Goal: Task Accomplishment & Management: Manage account settings

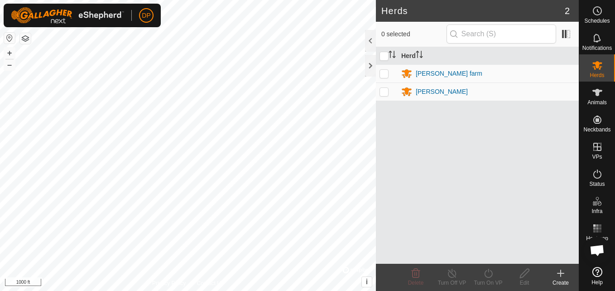
scroll to position [941, 0]
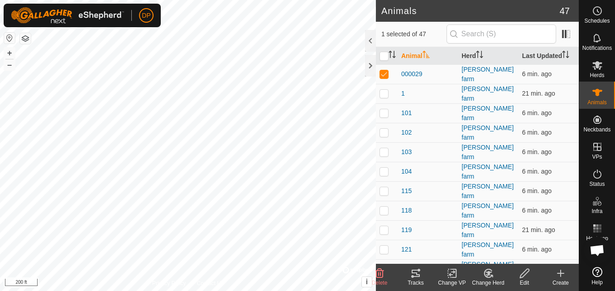
click at [410, 276] on icon at bounding box center [415, 273] width 11 height 11
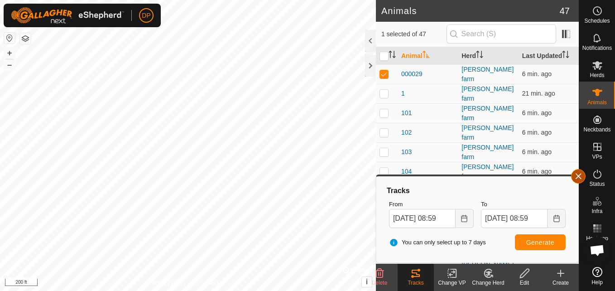
click at [576, 173] on button "button" at bounding box center [578, 176] width 14 height 14
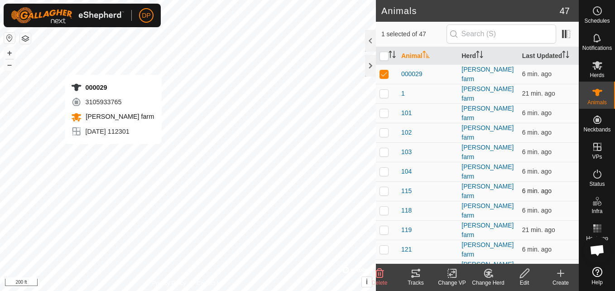
checkbox input "false"
click at [419, 277] on icon at bounding box center [415, 273] width 11 height 11
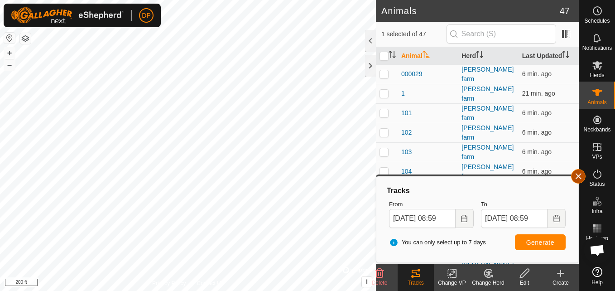
click at [576, 172] on button "button" at bounding box center [578, 176] width 14 height 14
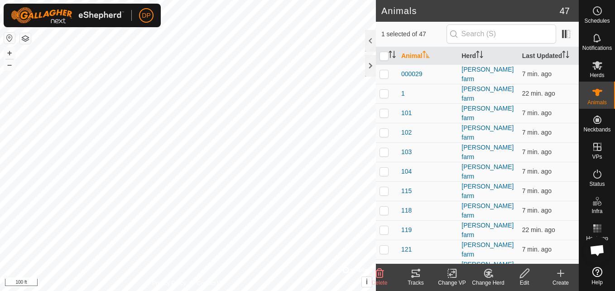
click at [418, 277] on icon at bounding box center [415, 273] width 11 height 11
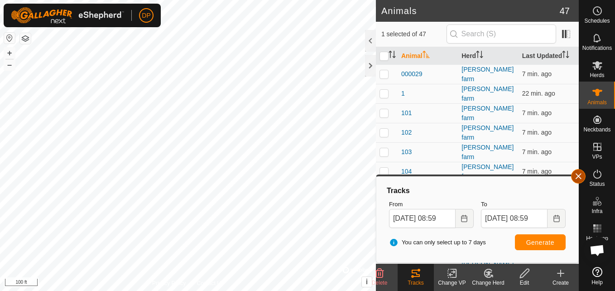
click at [578, 172] on button "button" at bounding box center [578, 176] width 14 height 14
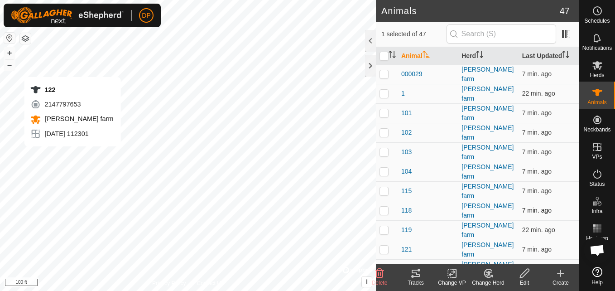
checkbox input "false"
click at [413, 281] on div "Tracks" at bounding box center [415, 282] width 36 height 8
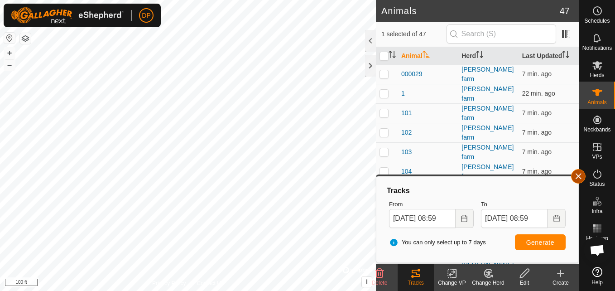
click at [578, 174] on button "button" at bounding box center [578, 176] width 14 height 14
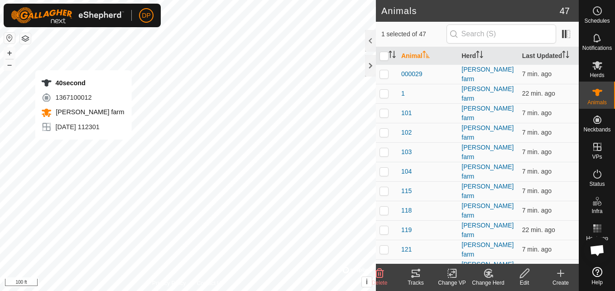
checkbox input "false"
click at [417, 281] on div "Tracks" at bounding box center [415, 282] width 36 height 8
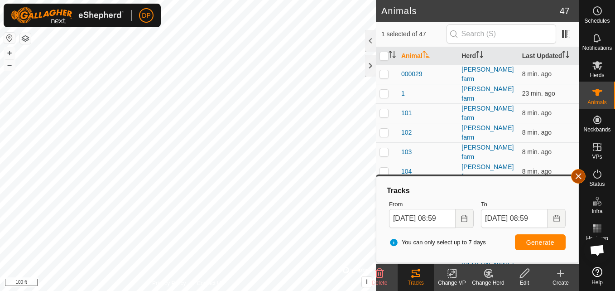
click at [579, 175] on button "button" at bounding box center [578, 176] width 14 height 14
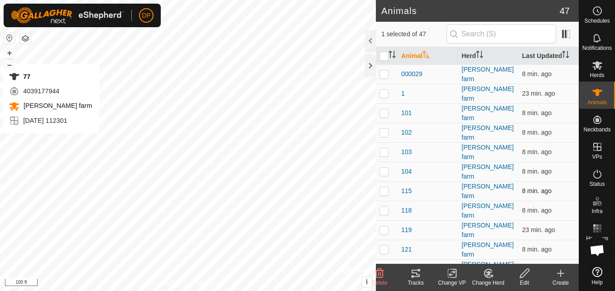
checkbox input "false"
click at [412, 272] on icon at bounding box center [416, 272] width 8 height 7
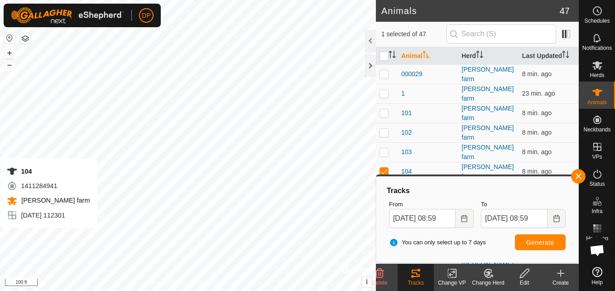
checkbox input "false"
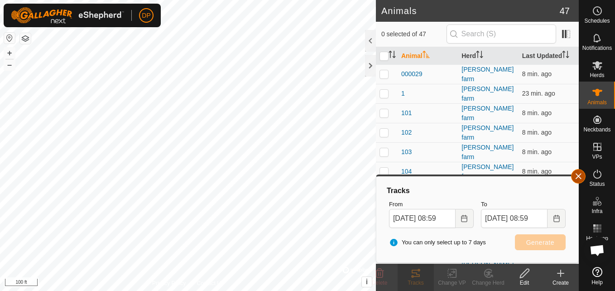
click at [582, 175] on button "button" at bounding box center [578, 176] width 14 height 14
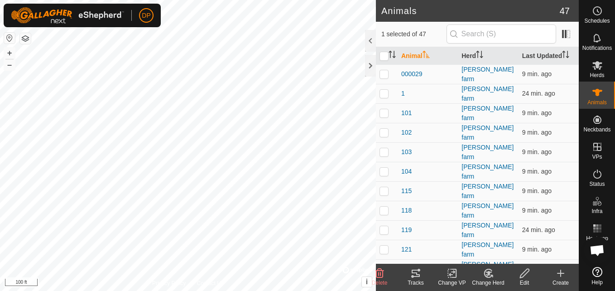
click at [417, 278] on div "Tracks" at bounding box center [415, 282] width 36 height 8
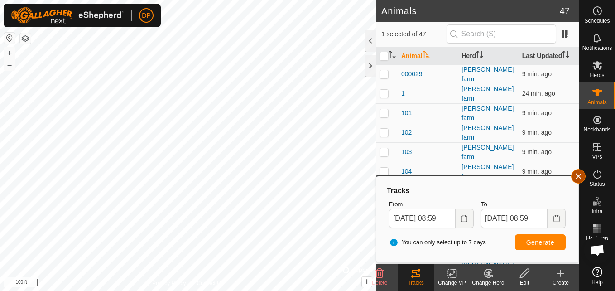
click at [579, 175] on button "button" at bounding box center [578, 176] width 14 height 14
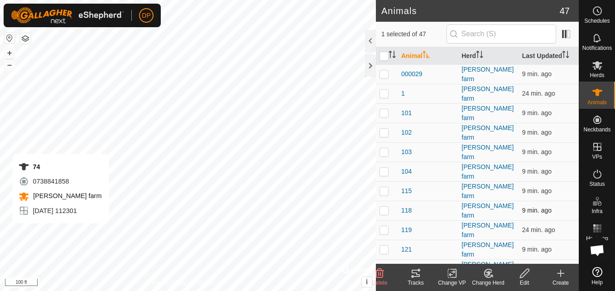
checkbox input "false"
click at [415, 273] on icon at bounding box center [416, 272] width 8 height 7
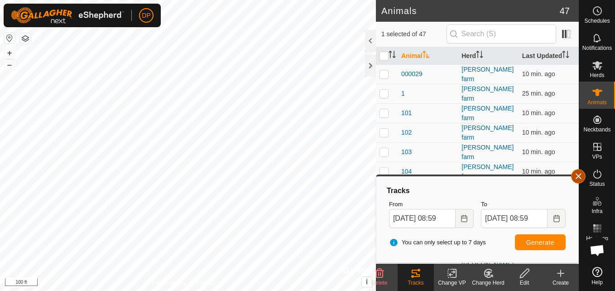
click at [575, 173] on button "button" at bounding box center [578, 176] width 14 height 14
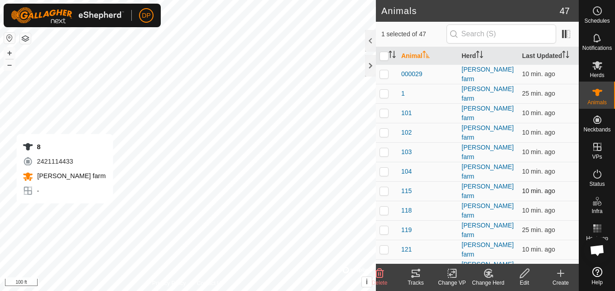
checkbox input "false"
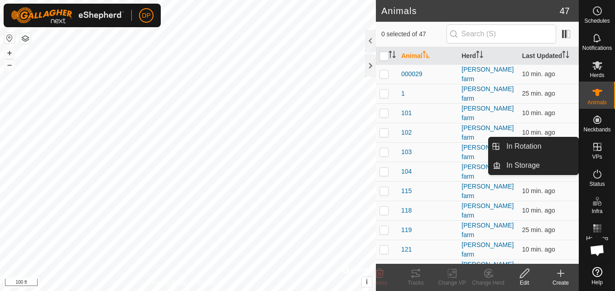
click at [596, 144] on icon at bounding box center [597, 146] width 11 height 11
click at [554, 144] on link "In Rotation" at bounding box center [539, 146] width 77 height 18
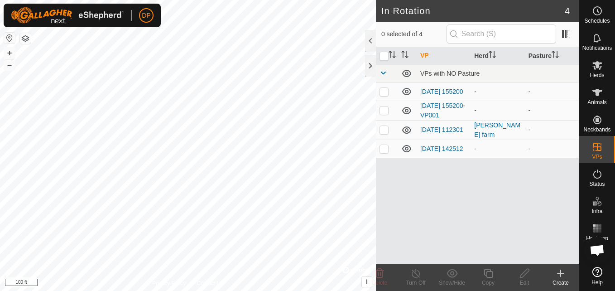
click at [403, 89] on icon at bounding box center [406, 91] width 11 height 11
click at [405, 90] on icon at bounding box center [406, 91] width 11 height 11
click at [407, 111] on icon at bounding box center [406, 110] width 9 height 7
click at [407, 111] on icon at bounding box center [406, 110] width 11 height 11
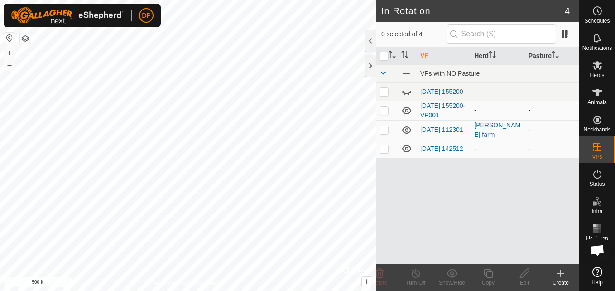
click at [407, 111] on icon at bounding box center [406, 110] width 9 height 7
click at [407, 151] on icon at bounding box center [406, 148] width 11 height 11
click at [381, 129] on p-checkbox at bounding box center [383, 129] width 9 height 7
checkbox input "true"
click at [415, 276] on icon at bounding box center [415, 273] width 11 height 11
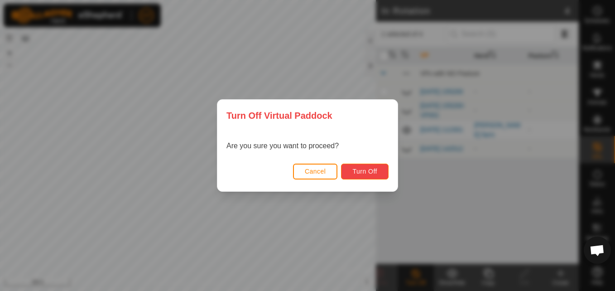
click at [362, 168] on span "Turn Off" at bounding box center [364, 171] width 25 height 7
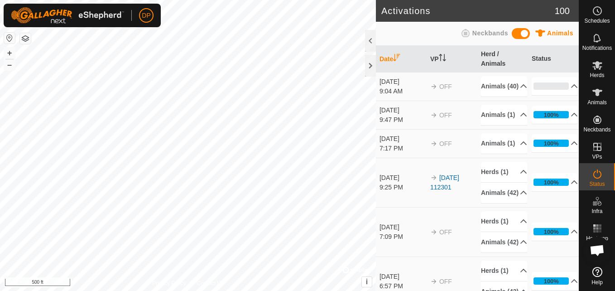
scroll to position [941, 0]
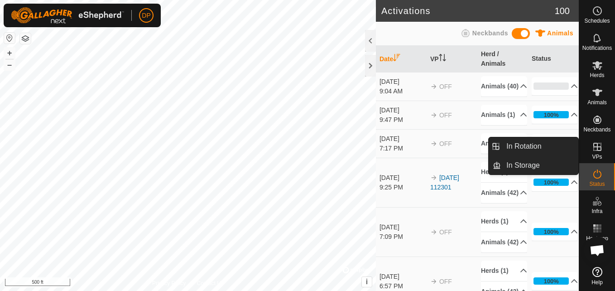
drag, startPoint x: 579, startPoint y: 149, endPoint x: 594, endPoint y: 143, distance: 16.5
click at [594, 143] on icon at bounding box center [597, 147] width 8 height 8
click at [564, 143] on link "In Rotation" at bounding box center [539, 146] width 77 height 18
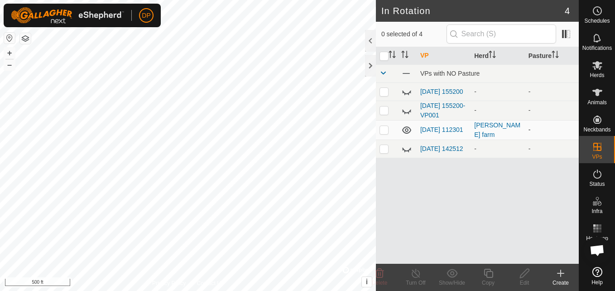
click at [383, 127] on p-checkbox at bounding box center [383, 129] width 9 height 7
checkbox input "true"
click at [414, 277] on icon at bounding box center [416, 272] width 8 height 9
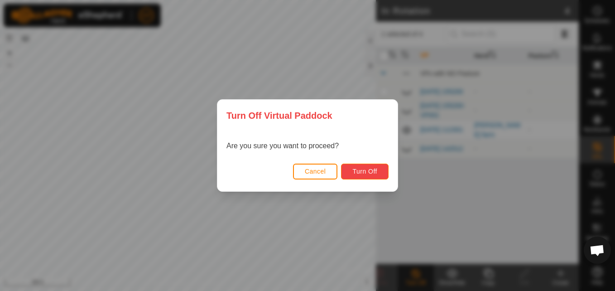
click at [361, 169] on span "Turn Off" at bounding box center [364, 171] width 25 height 7
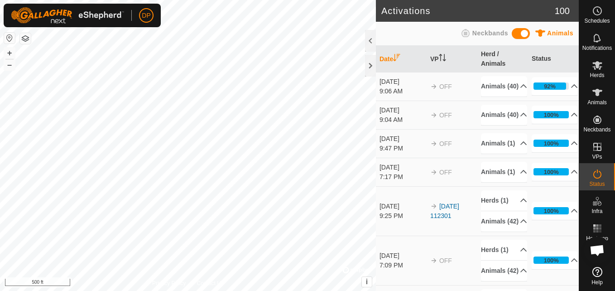
scroll to position [941, 0]
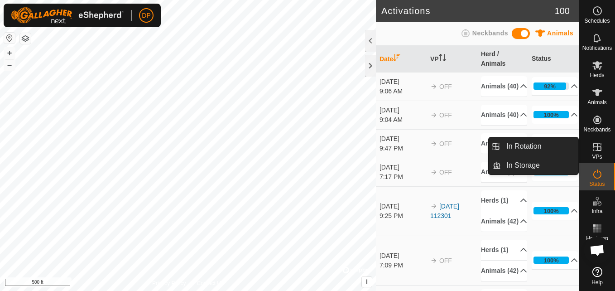
drag, startPoint x: 581, startPoint y: 151, endPoint x: 596, endPoint y: 149, distance: 15.5
click at [567, 145] on link "In Rotation" at bounding box center [539, 146] width 77 height 18
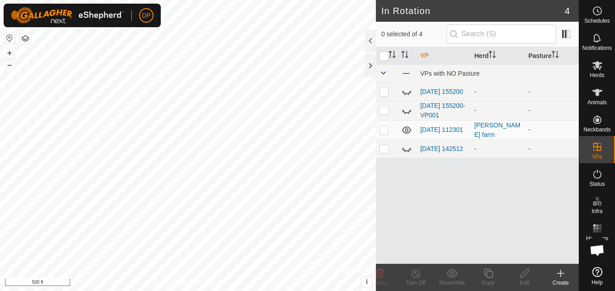
click at [406, 132] on icon at bounding box center [406, 130] width 11 height 11
click at [383, 133] on p-checkbox at bounding box center [383, 129] width 9 height 7
checkbox input "true"
click at [413, 272] on line at bounding box center [415, 273] width 7 height 7
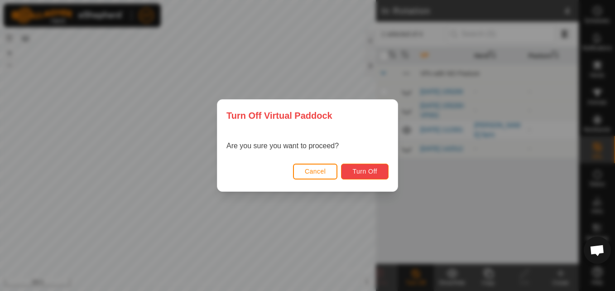
click at [365, 172] on span "Turn Off" at bounding box center [364, 171] width 25 height 7
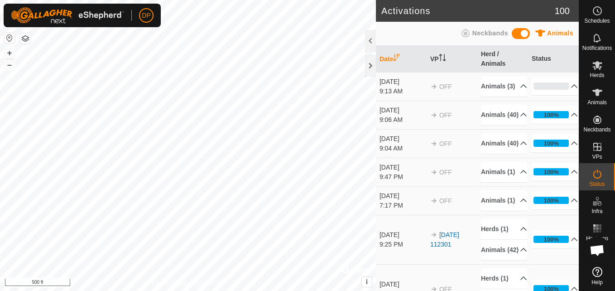
scroll to position [941, 0]
click at [595, 251] on span "Open chat" at bounding box center [596, 250] width 15 height 13
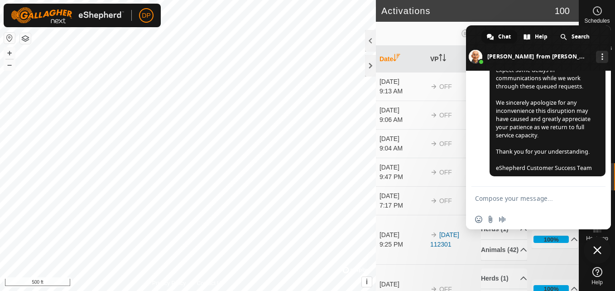
scroll to position [942, 0]
click at [595, 251] on span "Close chat" at bounding box center [597, 250] width 8 height 8
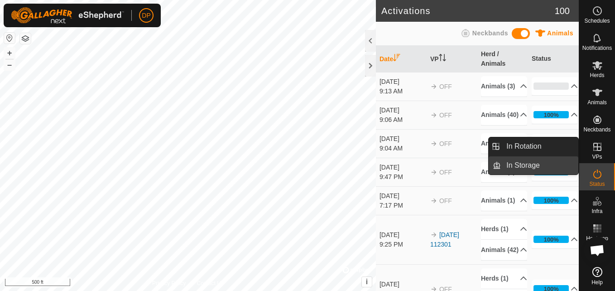
drag, startPoint x: 577, startPoint y: 149, endPoint x: 559, endPoint y: 163, distance: 22.6
click at [559, 163] on link "In Storage" at bounding box center [539, 165] width 77 height 18
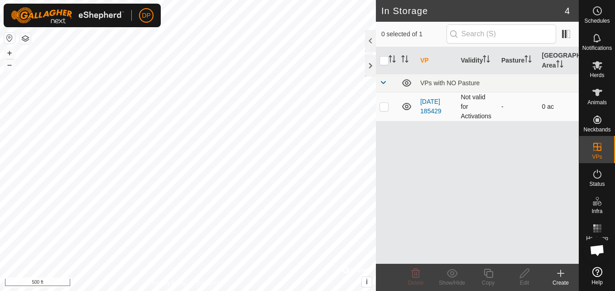
click at [406, 106] on icon at bounding box center [406, 106] width 11 height 11
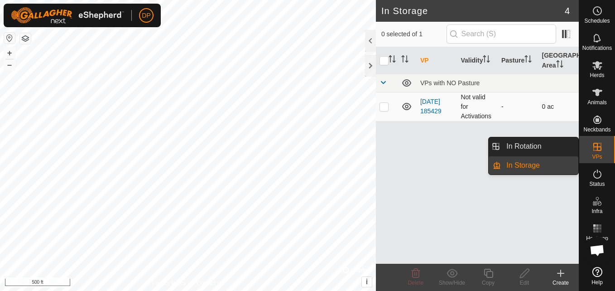
drag, startPoint x: 579, startPoint y: 145, endPoint x: 589, endPoint y: 145, distance: 10.0
click at [589, 145] on es-virtualpaddocks-svg-icon at bounding box center [597, 146] width 16 height 14
click at [558, 142] on link "In Rotation" at bounding box center [539, 146] width 77 height 18
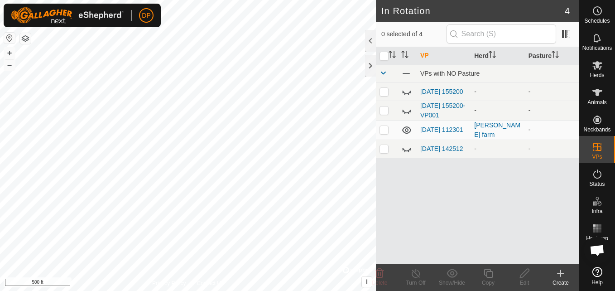
click at [406, 132] on icon at bounding box center [406, 129] width 9 height 7
click at [383, 131] on p-checkbox at bounding box center [383, 129] width 9 height 7
checkbox input "true"
click at [404, 131] on icon at bounding box center [406, 130] width 11 height 11
click at [414, 273] on icon at bounding box center [415, 273] width 11 height 11
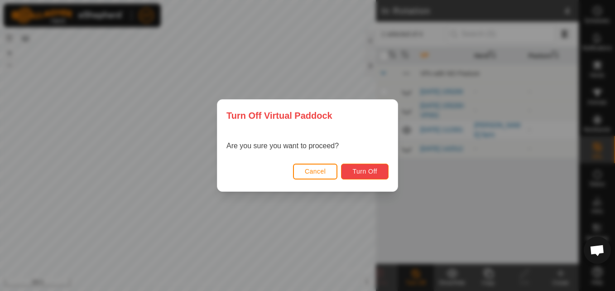
click at [363, 168] on span "Turn Off" at bounding box center [364, 171] width 25 height 7
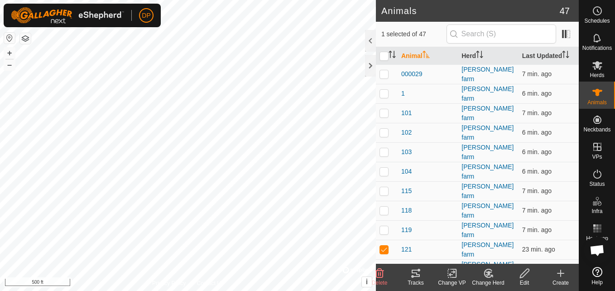
click at [419, 274] on icon at bounding box center [416, 272] width 8 height 7
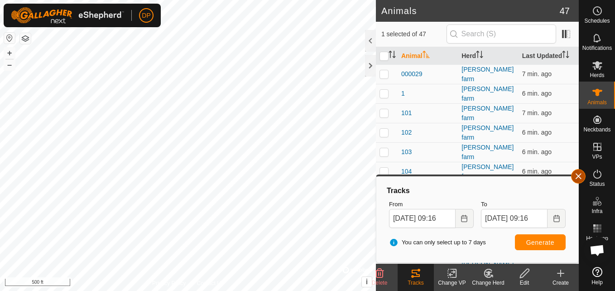
click at [579, 173] on button "button" at bounding box center [578, 176] width 14 height 14
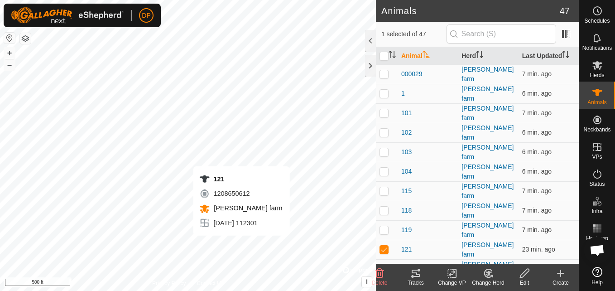
checkbox input "false"
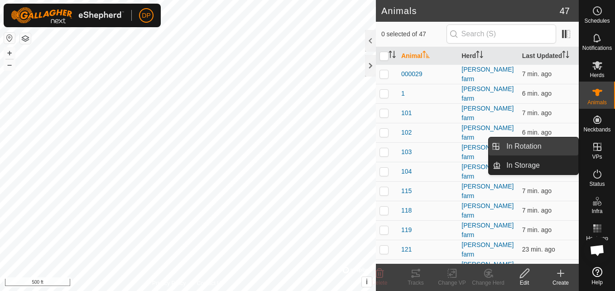
click at [547, 142] on link "In Rotation" at bounding box center [539, 146] width 77 height 18
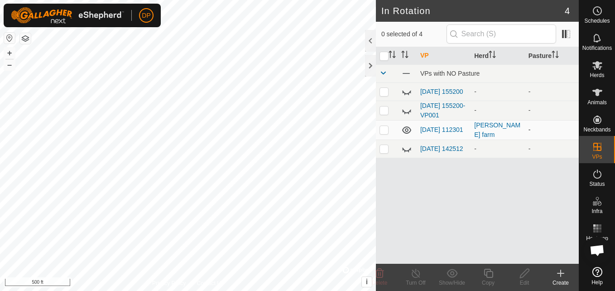
click at [407, 132] on icon at bounding box center [406, 130] width 11 height 11
click at [429, 126] on link "[DATE] 112301" at bounding box center [441, 129] width 43 height 7
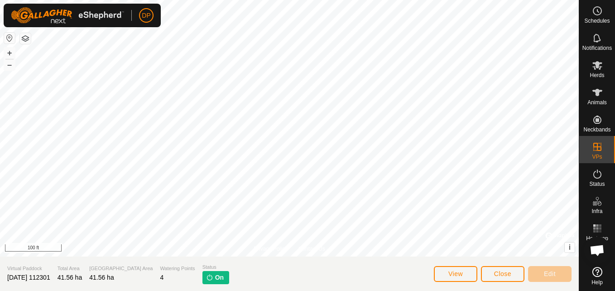
scroll to position [942, 0]
click at [202, 276] on p-tag "On" at bounding box center [215, 277] width 27 height 13
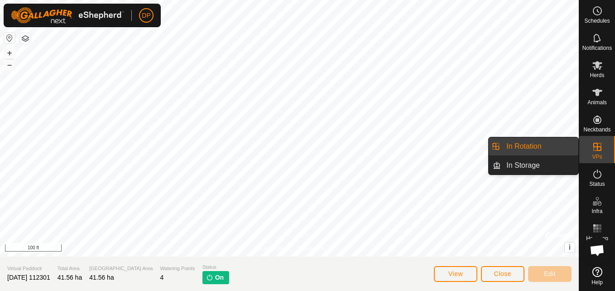
click at [557, 142] on link "In Rotation" at bounding box center [539, 146] width 77 height 18
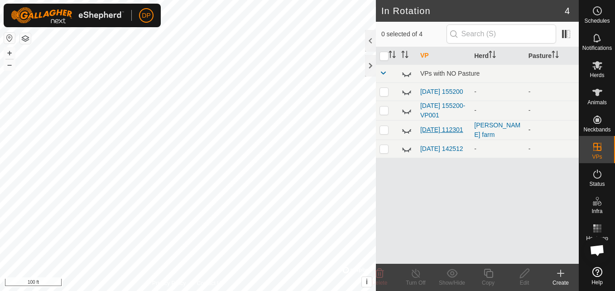
click at [435, 127] on link "[DATE] 112301" at bounding box center [441, 129] width 43 height 7
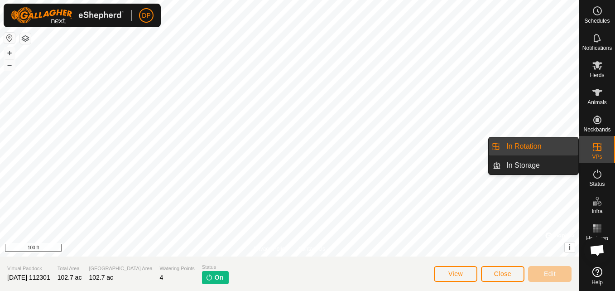
click at [553, 145] on link "In Rotation" at bounding box center [539, 146] width 77 height 18
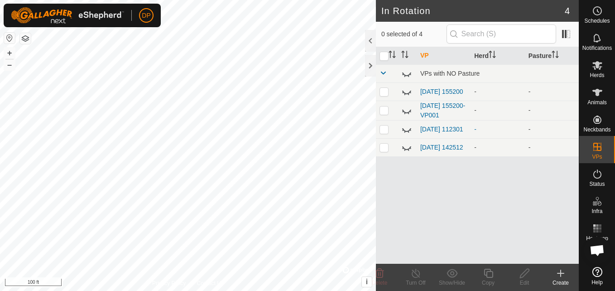
scroll to position [942, 0]
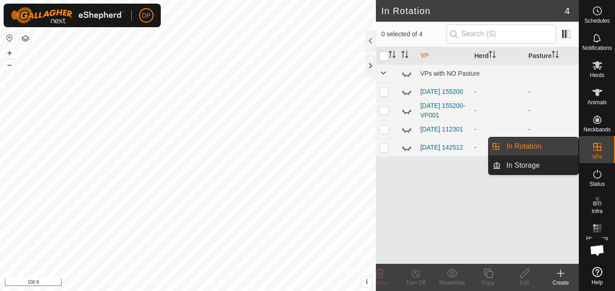
click at [564, 142] on link "In Rotation" at bounding box center [539, 146] width 77 height 18
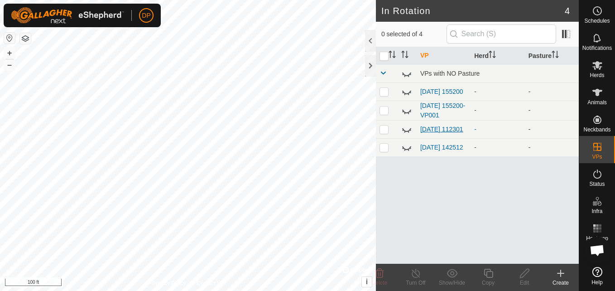
click at [427, 128] on link "[DATE] 112301" at bounding box center [441, 128] width 43 height 7
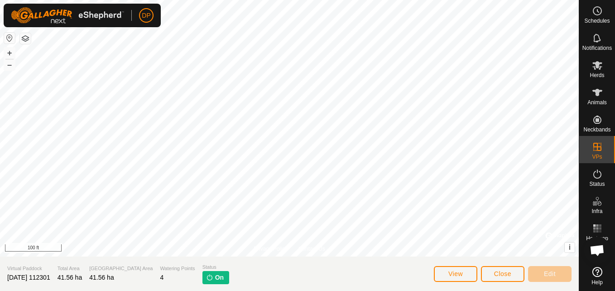
scroll to position [942, 0]
click at [511, 273] on span "Close" at bounding box center [502, 273] width 17 height 7
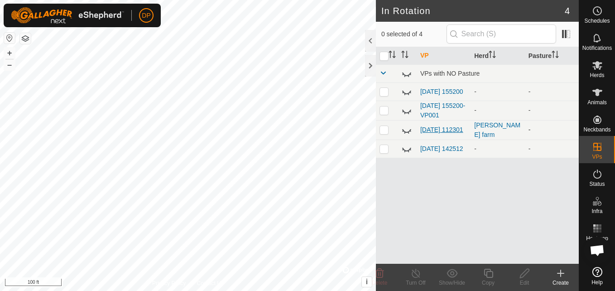
click at [428, 126] on link "[DATE] 112301" at bounding box center [441, 129] width 43 height 7
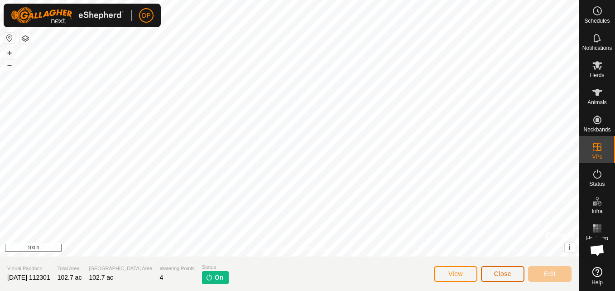
click at [499, 276] on span "Close" at bounding box center [502, 273] width 17 height 7
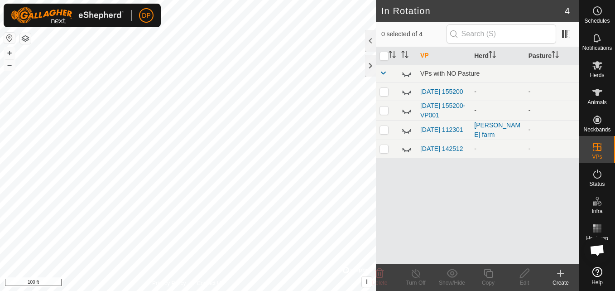
click at [405, 132] on icon at bounding box center [406, 130] width 11 height 11
click at [407, 127] on icon at bounding box center [406, 130] width 11 height 11
click at [380, 133] on p-checkbox at bounding box center [383, 129] width 9 height 7
click at [404, 132] on icon at bounding box center [406, 131] width 9 height 4
checkbox input "false"
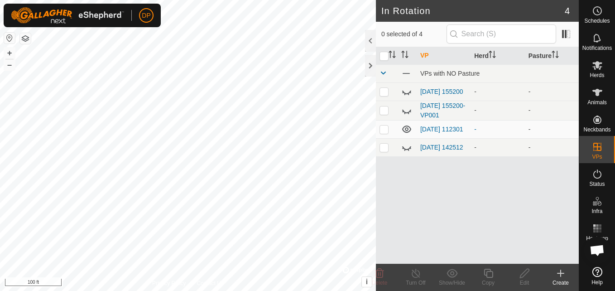
scroll to position [942, 0]
click at [385, 131] on p-checkbox at bounding box center [383, 128] width 9 height 7
checkbox input "true"
click at [560, 275] on icon at bounding box center [560, 273] width 0 height 6
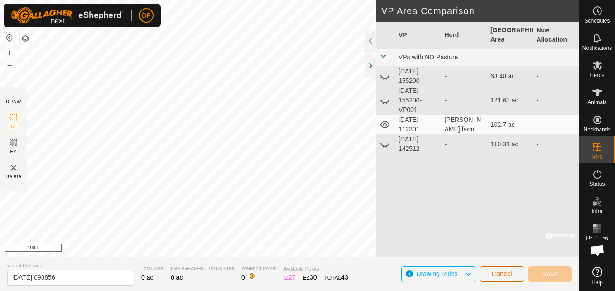
click at [508, 274] on span "Cancel" at bounding box center [501, 273] width 21 height 7
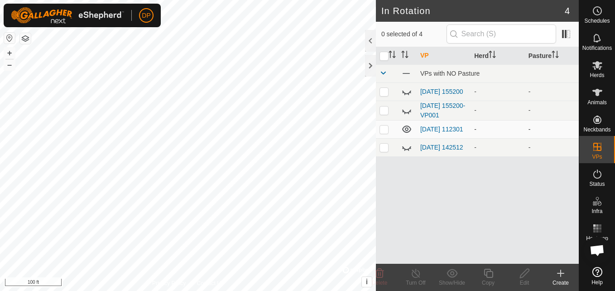
click at [383, 130] on p-checkbox at bounding box center [383, 128] width 9 height 7
checkbox input "true"
click at [523, 270] on icon at bounding box center [524, 273] width 11 height 11
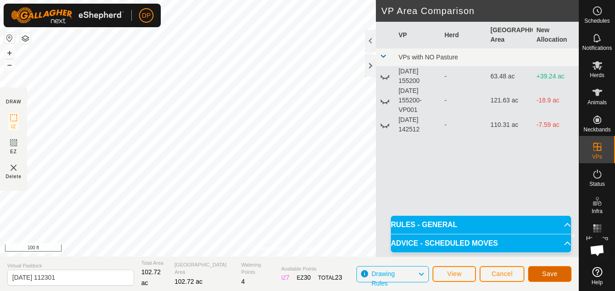
click at [552, 274] on span "Save" at bounding box center [549, 273] width 15 height 7
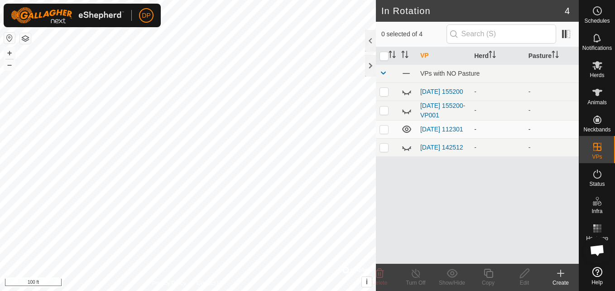
click at [383, 130] on p-checkbox at bounding box center [383, 128] width 9 height 7
checkbox input "true"
click at [383, 130] on p-checkbox at bounding box center [383, 128] width 9 height 7
checkbox input "true"
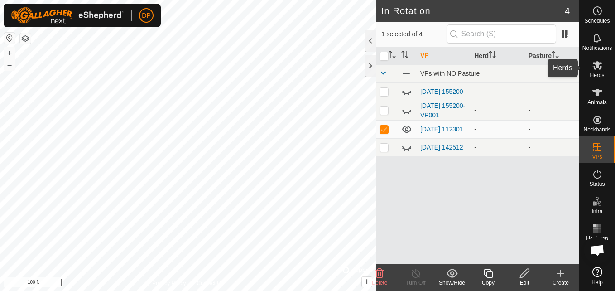
click at [592, 63] on icon at bounding box center [597, 65] width 11 height 11
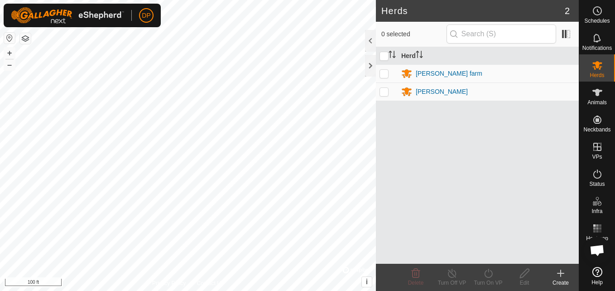
click at [382, 72] on p-checkbox at bounding box center [383, 73] width 9 height 7
checkbox input "true"
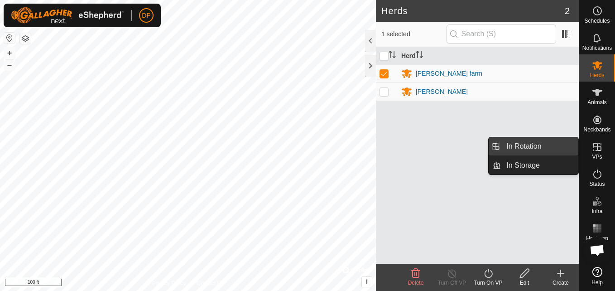
click at [571, 142] on link "In Rotation" at bounding box center [539, 146] width 77 height 18
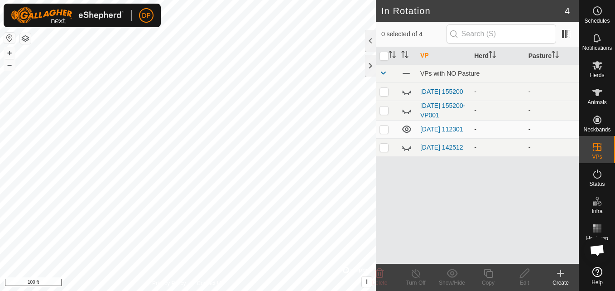
click at [384, 129] on p-checkbox at bounding box center [383, 128] width 9 height 7
checkbox input "true"
click at [594, 67] on icon at bounding box center [597, 65] width 10 height 9
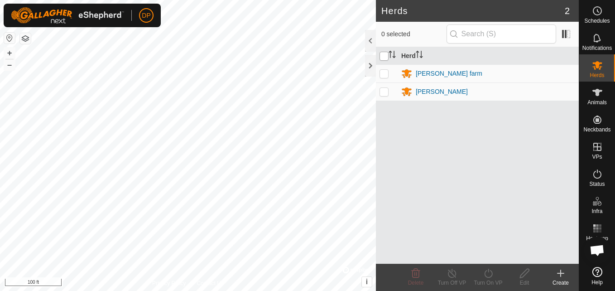
click at [385, 55] on input "checkbox" at bounding box center [383, 56] width 9 height 9
checkbox input "true"
click at [490, 276] on icon at bounding box center [488, 273] width 11 height 11
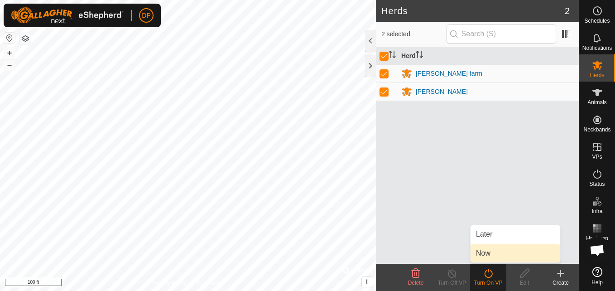
click at [487, 254] on link "Now" at bounding box center [515, 253] width 90 height 18
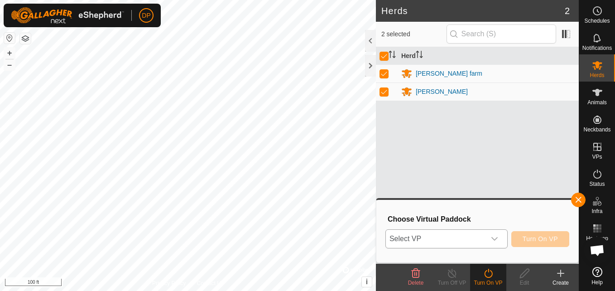
click at [496, 237] on icon "dropdown trigger" at bounding box center [494, 238] width 7 height 7
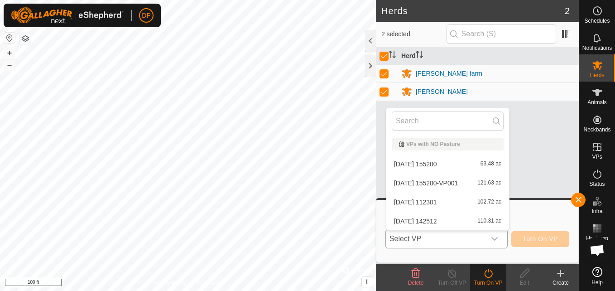
click at [481, 201] on li "2025-09-21 112301 102.72 ac" at bounding box center [447, 202] width 123 height 18
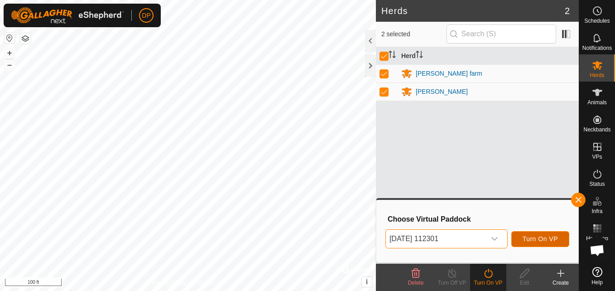
click at [532, 238] on span "Turn On VP" at bounding box center [539, 238] width 35 height 7
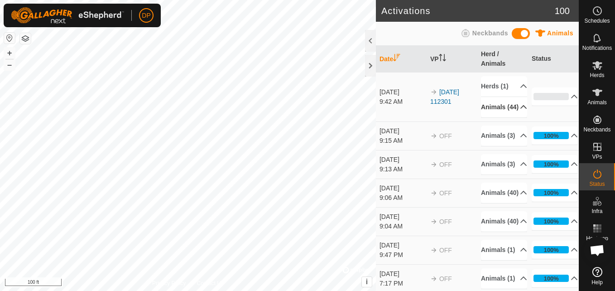
scroll to position [942, 0]
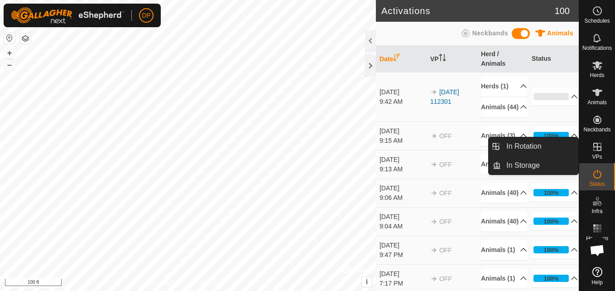
click at [597, 142] on icon at bounding box center [597, 146] width 11 height 11
click at [558, 142] on div "Schedules Notifications Herds Animals Neckbands VPs Status Infra Heatmap Help I…" at bounding box center [307, 145] width 615 height 291
click at [563, 145] on link "In Rotation" at bounding box center [539, 146] width 77 height 18
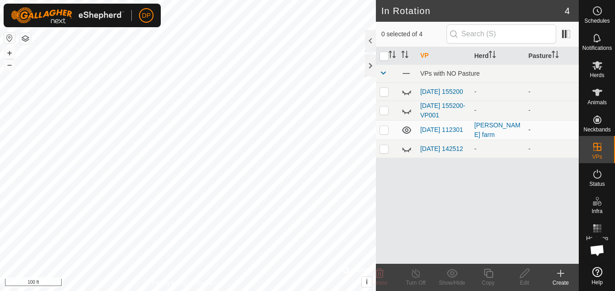
click at [383, 131] on p-checkbox at bounding box center [383, 129] width 9 height 7
checkbox input "true"
click at [381, 133] on p-checkbox at bounding box center [383, 128] width 9 height 7
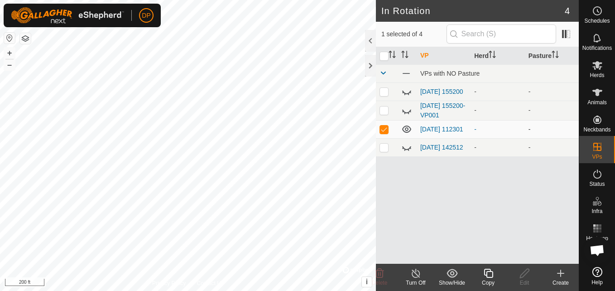
checkbox input "false"
click at [409, 130] on icon at bounding box center [406, 129] width 11 height 11
click at [407, 89] on icon at bounding box center [406, 91] width 11 height 11
click at [427, 106] on link "[DATE] 155200-VP001" at bounding box center [442, 110] width 45 height 17
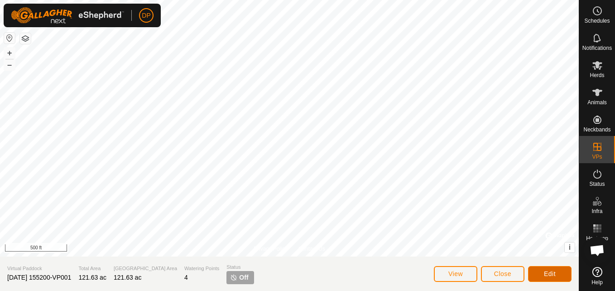
click at [558, 272] on button "Edit" at bounding box center [549, 274] width 43 height 16
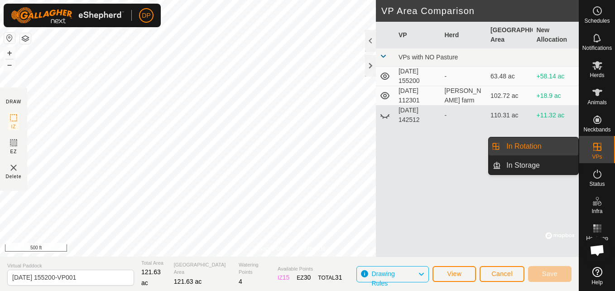
click at [594, 144] on icon at bounding box center [597, 147] width 8 height 8
click at [563, 140] on link "In Rotation" at bounding box center [539, 146] width 77 height 18
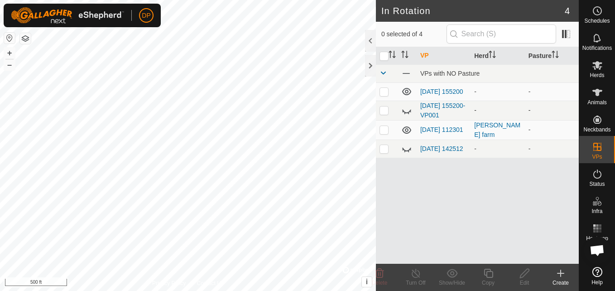
click at [406, 111] on icon at bounding box center [406, 110] width 11 height 11
click at [406, 111] on icon at bounding box center [406, 110] width 9 height 7
click at [406, 92] on icon at bounding box center [406, 91] width 11 height 11
click at [382, 95] on p-checkbox at bounding box center [383, 91] width 9 height 7
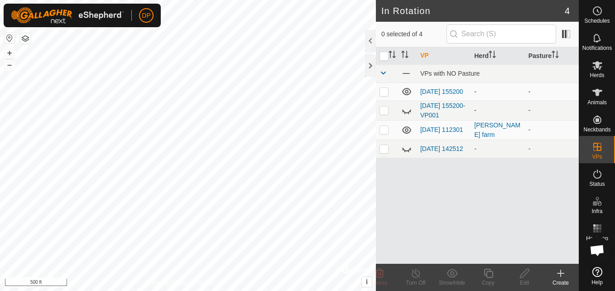
checkbox input "true"
click at [519, 272] on icon at bounding box center [524, 273] width 11 height 11
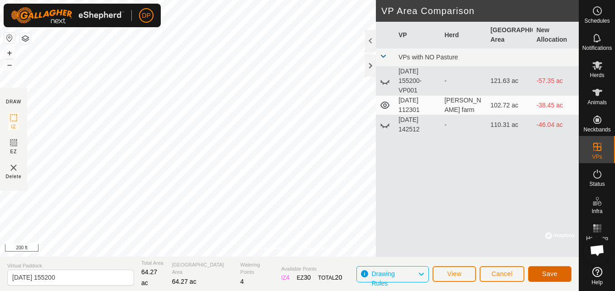
click at [550, 270] on span "Save" at bounding box center [549, 273] width 15 height 7
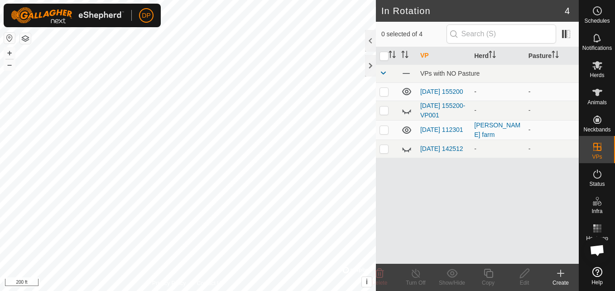
click at [405, 89] on icon at bounding box center [406, 91] width 11 height 11
click at [407, 113] on icon at bounding box center [406, 112] width 9 height 4
click at [406, 110] on icon at bounding box center [406, 110] width 11 height 11
click at [405, 152] on icon at bounding box center [406, 148] width 11 height 11
click at [407, 151] on icon at bounding box center [406, 148] width 11 height 11
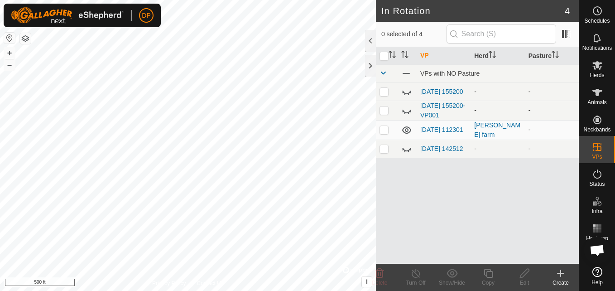
click at [406, 130] on icon at bounding box center [406, 129] width 9 height 7
click at [406, 130] on icon at bounding box center [406, 130] width 11 height 11
click at [383, 131] on p-checkbox at bounding box center [383, 129] width 9 height 7
checkbox input "true"
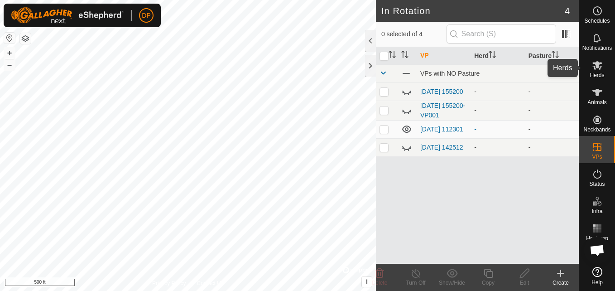
click at [599, 63] on icon at bounding box center [597, 65] width 10 height 9
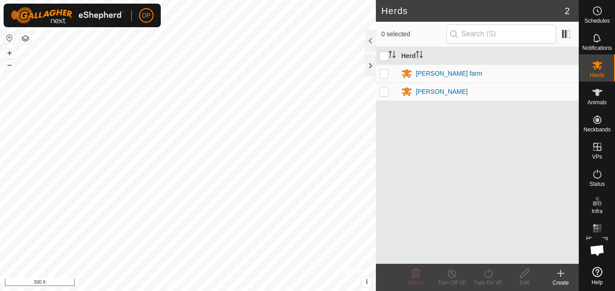
click at [383, 70] on p-checkbox at bounding box center [383, 73] width 9 height 7
checkbox input "true"
click at [376, 50] on th at bounding box center [387, 56] width 22 height 18
click at [382, 53] on input "checkbox" at bounding box center [383, 56] width 9 height 9
checkbox input "true"
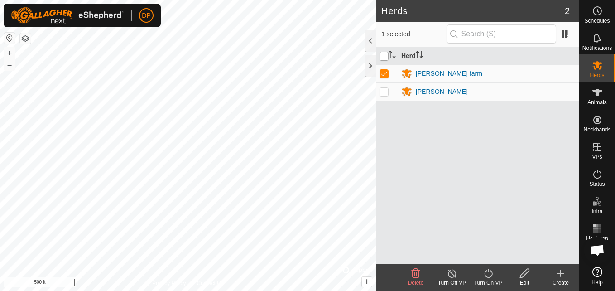
checkbox input "true"
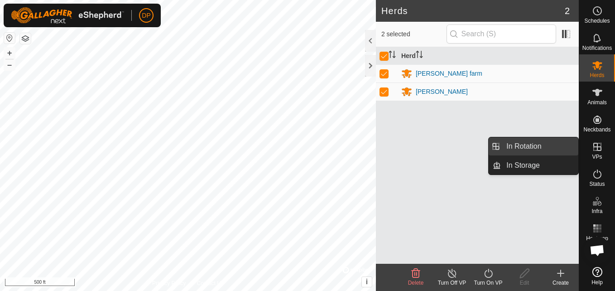
click at [562, 143] on link "In Rotation" at bounding box center [539, 146] width 77 height 18
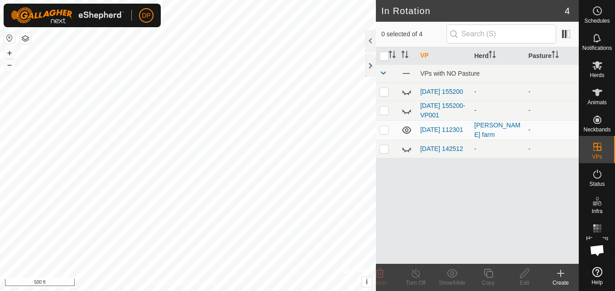
click at [384, 132] on p-checkbox at bounding box center [383, 129] width 9 height 7
checkbox input "false"
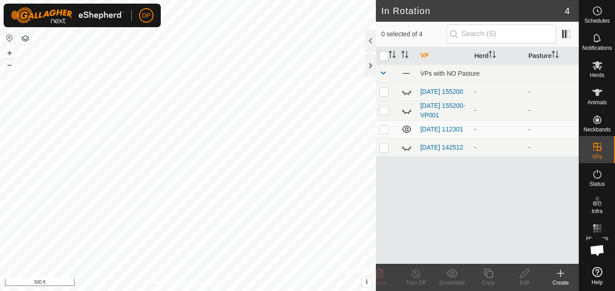
scroll to position [942, 0]
click at [601, 93] on icon at bounding box center [597, 92] width 11 height 11
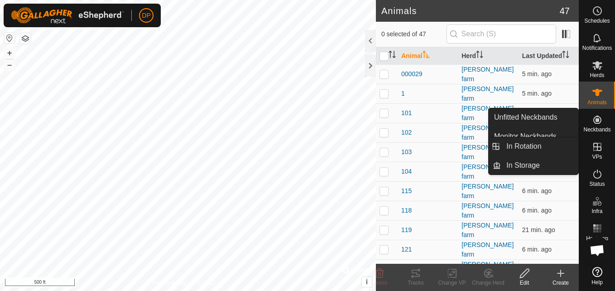
click at [554, 146] on link "In Rotation" at bounding box center [539, 146] width 77 height 18
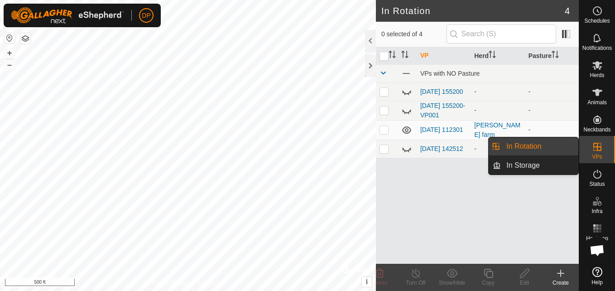
click at [554, 146] on link "In Rotation" at bounding box center [539, 146] width 77 height 18
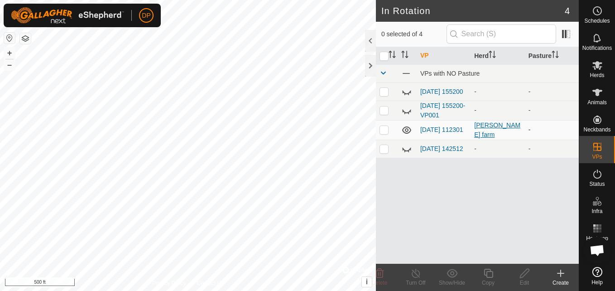
click at [484, 131] on div "[PERSON_NAME] farm" at bounding box center [497, 129] width 47 height 19
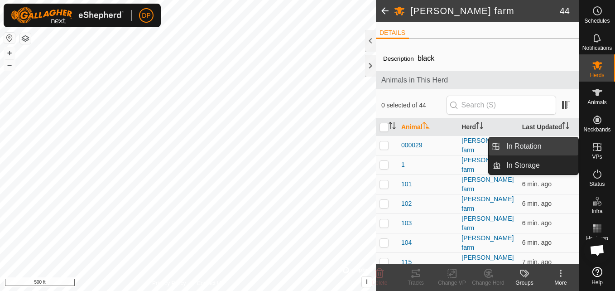
click at [555, 142] on link "In Rotation" at bounding box center [539, 146] width 77 height 18
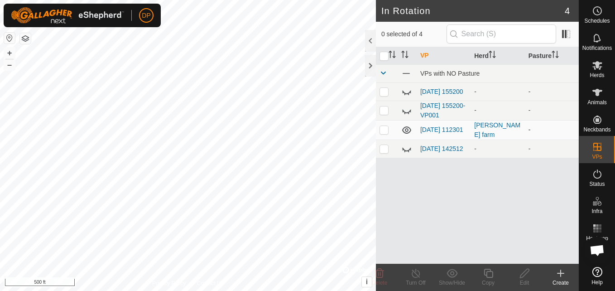
click at [383, 133] on p-checkbox at bounding box center [383, 129] width 9 height 7
click at [385, 129] on p-checkbox at bounding box center [383, 129] width 9 height 7
click at [386, 129] on p-checkbox at bounding box center [383, 129] width 9 height 7
click at [381, 131] on p-checkbox at bounding box center [383, 129] width 9 height 7
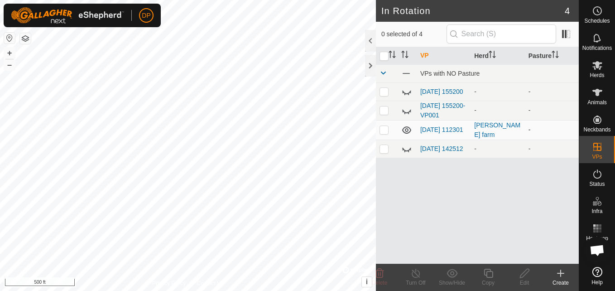
click at [381, 131] on p-checkbox at bounding box center [383, 129] width 9 height 7
checkbox input "false"
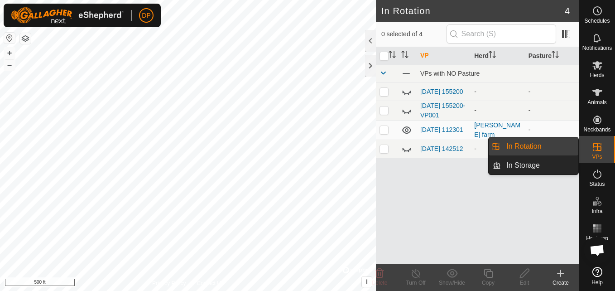
click at [592, 141] on icon at bounding box center [597, 146] width 11 height 11
click at [556, 151] on link "In Rotation" at bounding box center [539, 146] width 77 height 18
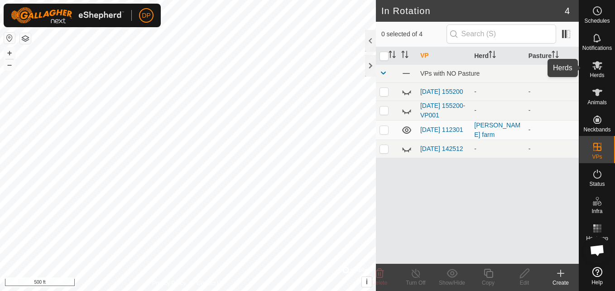
click at [601, 64] on icon at bounding box center [597, 65] width 10 height 9
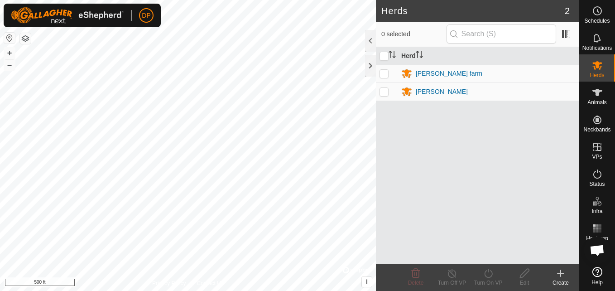
click at [383, 73] on p-checkbox at bounding box center [383, 73] width 9 height 7
checkbox input "true"
click at [595, 88] on icon at bounding box center [597, 92] width 11 height 11
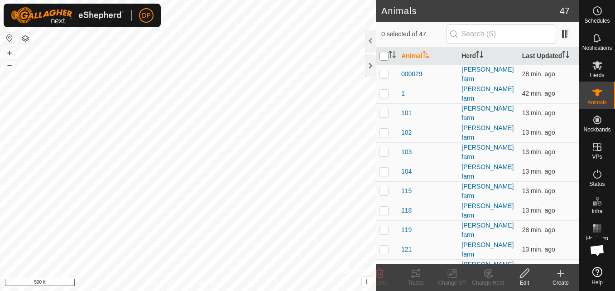
click at [384, 53] on input "checkbox" at bounding box center [383, 56] width 9 height 9
checkbox input "true"
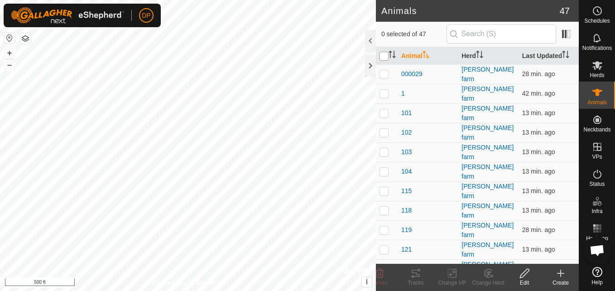
checkbox input "true"
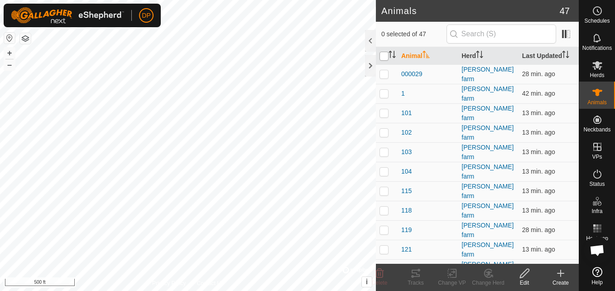
checkbox input "true"
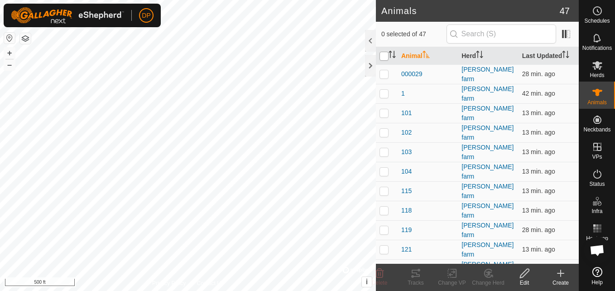
checkbox input "true"
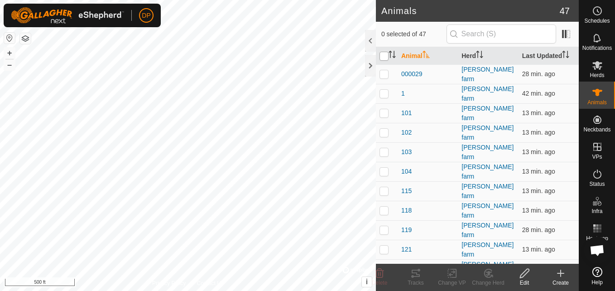
checkbox input "true"
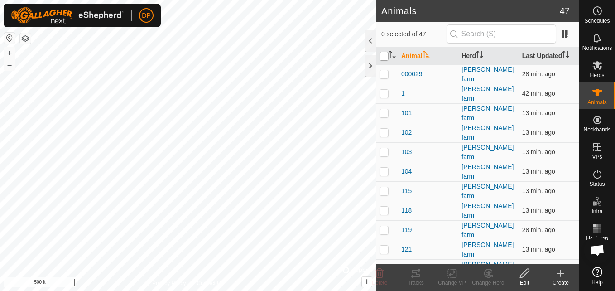
checkbox input "true"
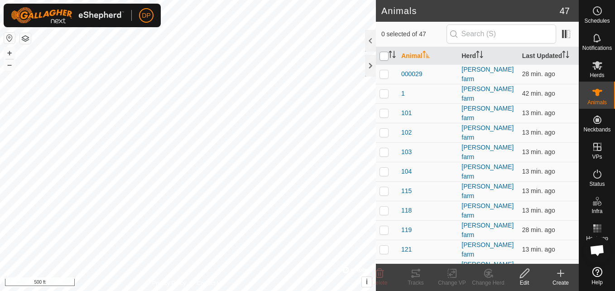
checkbox input "true"
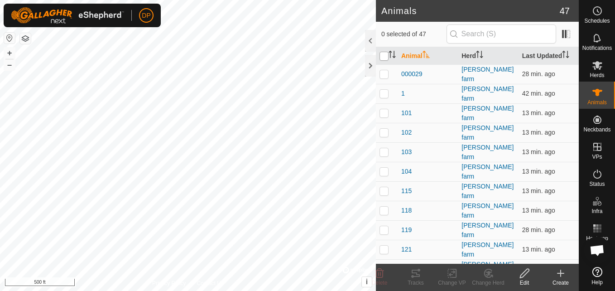
checkbox input "true"
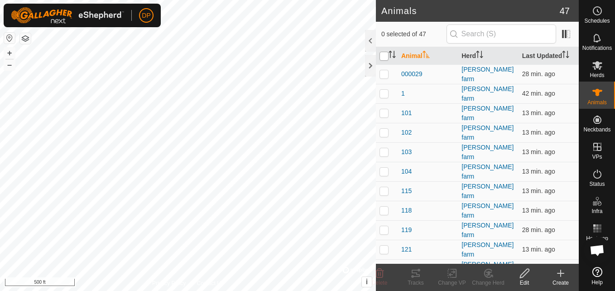
checkbox input "true"
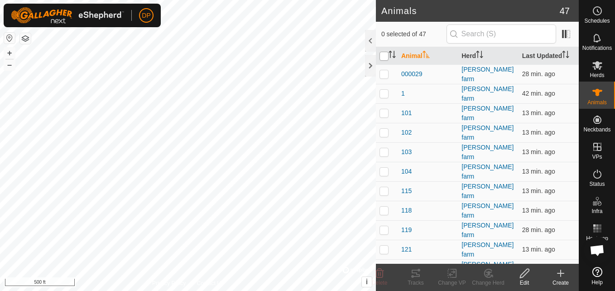
checkbox input "true"
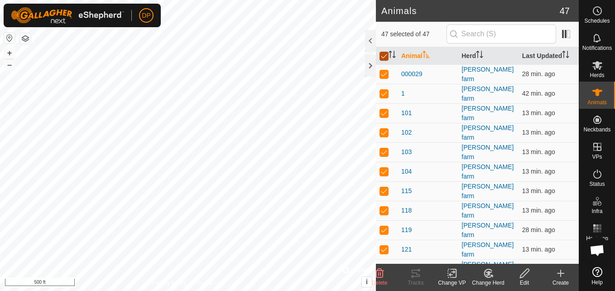
click at [384, 53] on input "checkbox" at bounding box center [383, 56] width 9 height 9
checkbox input "false"
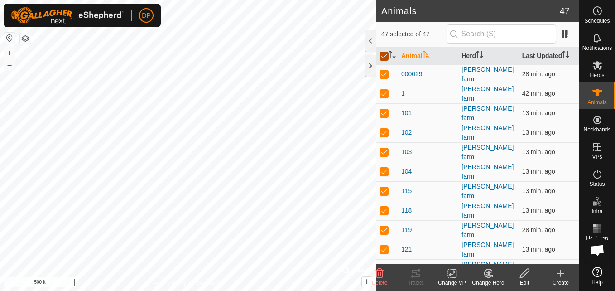
checkbox input "false"
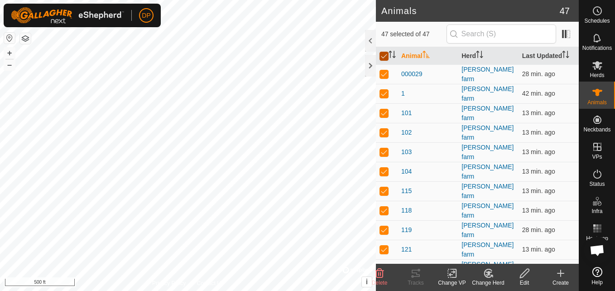
checkbox input "false"
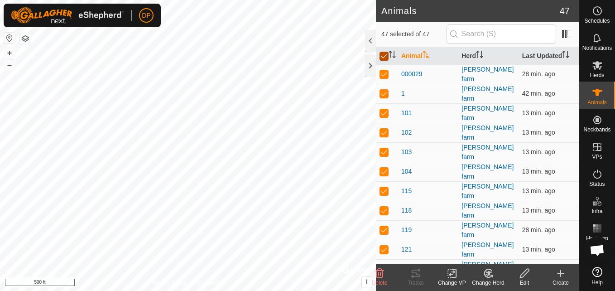
checkbox input "false"
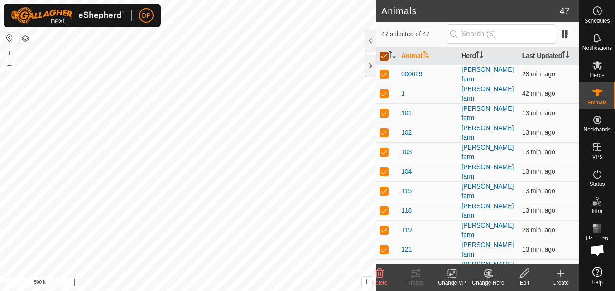
checkbox input "false"
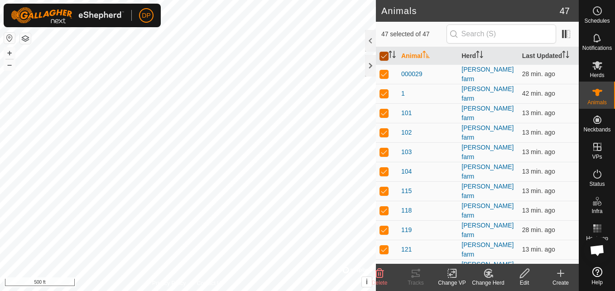
checkbox input "false"
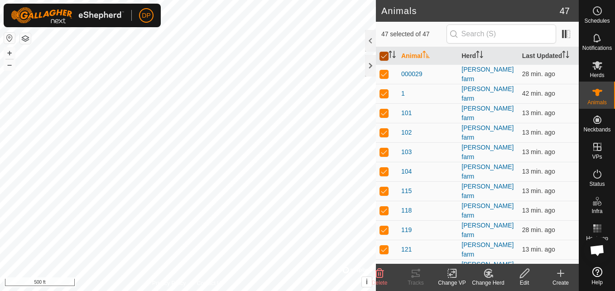
checkbox input "false"
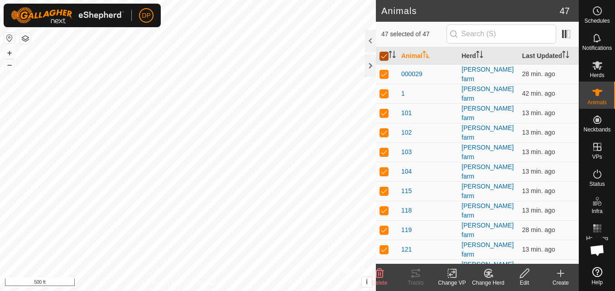
checkbox input "false"
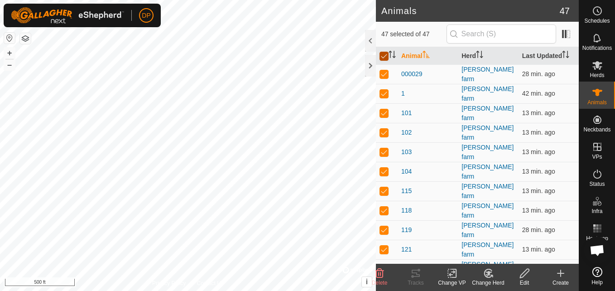
checkbox input "false"
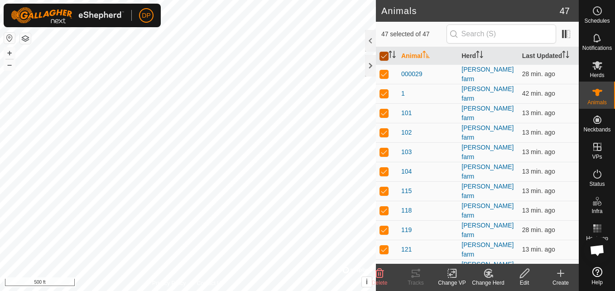
checkbox input "false"
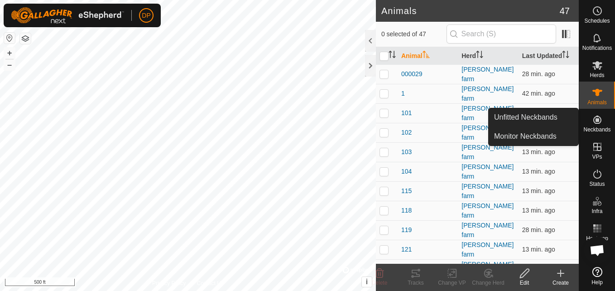
click at [593, 120] on icon at bounding box center [597, 119] width 8 height 8
click at [551, 136] on link "Monitor Neckbands" at bounding box center [533, 136] width 90 height 18
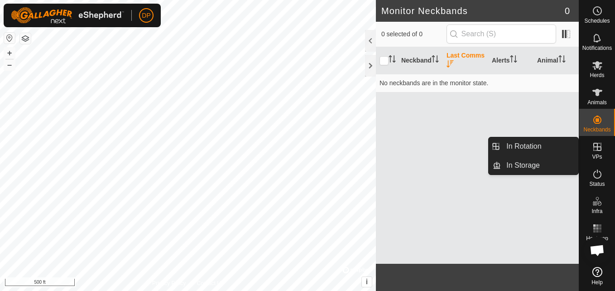
click at [598, 144] on icon at bounding box center [597, 146] width 11 height 11
click at [572, 146] on link "In Rotation" at bounding box center [539, 146] width 77 height 18
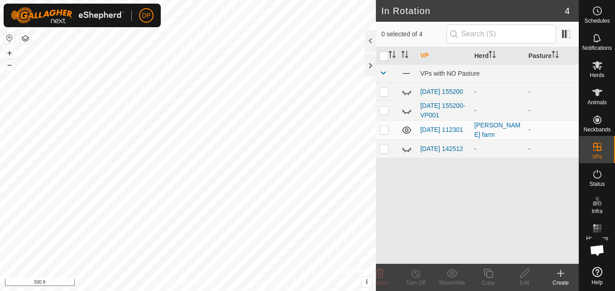
click at [406, 132] on icon at bounding box center [406, 129] width 9 height 7
click at [406, 132] on icon at bounding box center [406, 130] width 11 height 11
click at [383, 133] on p-checkbox at bounding box center [383, 129] width 9 height 7
checkbox input "false"
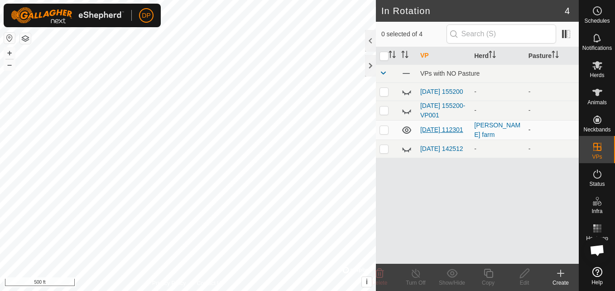
click at [427, 126] on link "[DATE] 112301" at bounding box center [441, 129] width 43 height 7
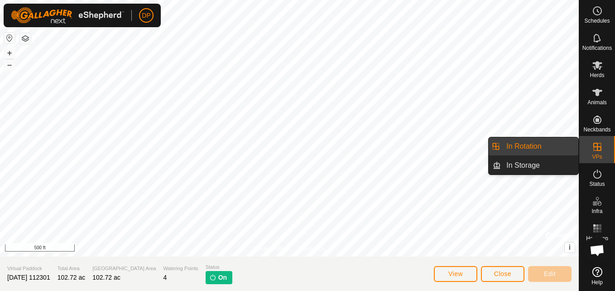
click at [567, 143] on link "In Rotation" at bounding box center [539, 146] width 77 height 18
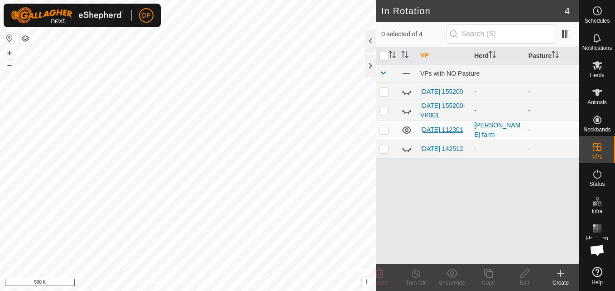
click at [431, 128] on link "[DATE] 112301" at bounding box center [441, 129] width 43 height 7
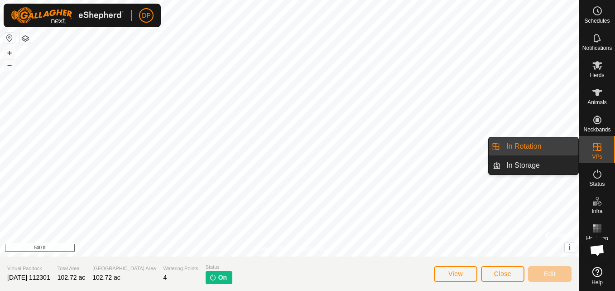
click at [571, 144] on link "In Rotation" at bounding box center [539, 146] width 77 height 18
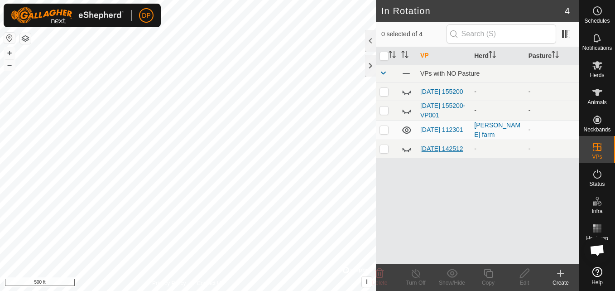
click at [432, 147] on link "[DATE] 142512" at bounding box center [441, 148] width 43 height 7
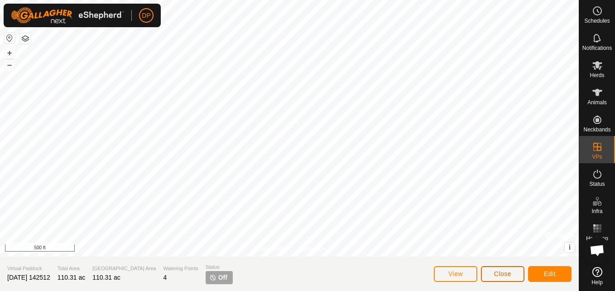
click at [508, 275] on span "Close" at bounding box center [502, 273] width 17 height 7
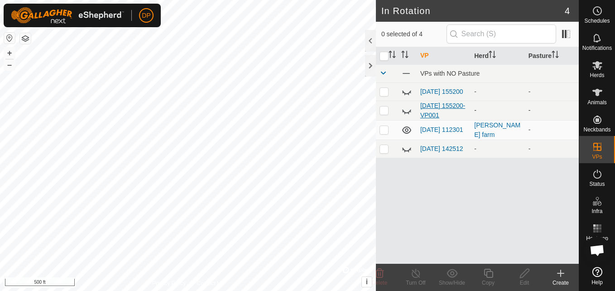
click at [425, 105] on link "[DATE] 155200-VP001" at bounding box center [442, 110] width 45 height 17
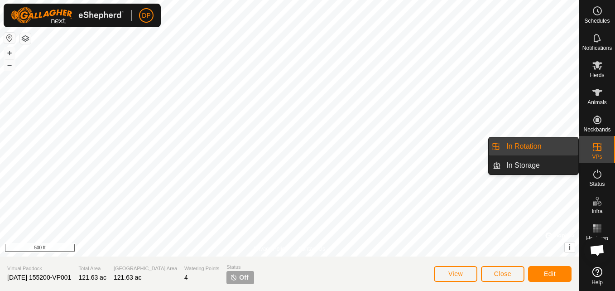
drag, startPoint x: 578, startPoint y: 145, endPoint x: 550, endPoint y: 145, distance: 28.1
click at [550, 145] on link "In Rotation" at bounding box center [539, 146] width 77 height 18
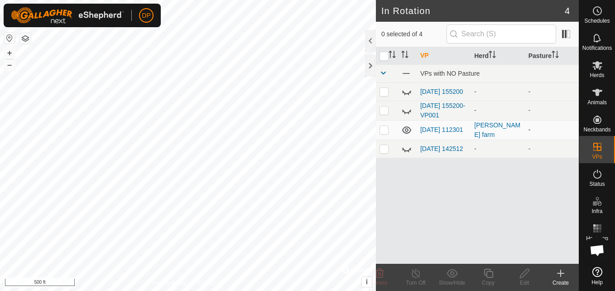
click at [407, 131] on icon at bounding box center [406, 129] width 9 height 7
click at [407, 131] on icon at bounding box center [406, 130] width 11 height 11
click at [385, 133] on p-checkbox at bounding box center [383, 129] width 9 height 7
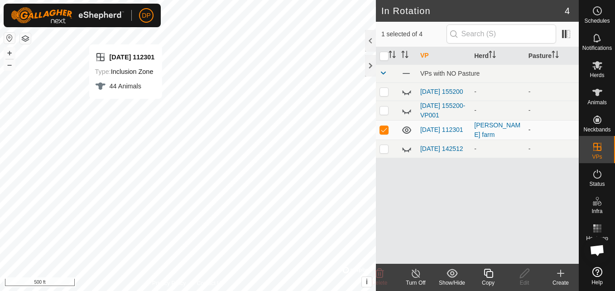
checkbox input "false"
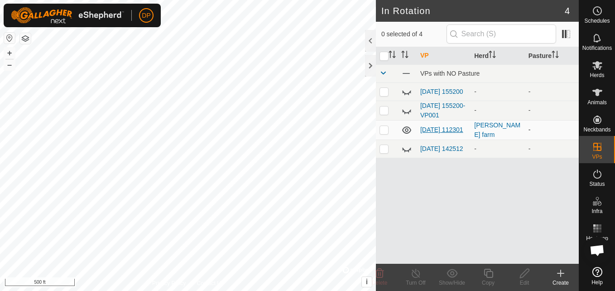
click at [423, 127] on link "[DATE] 112301" at bounding box center [441, 129] width 43 height 7
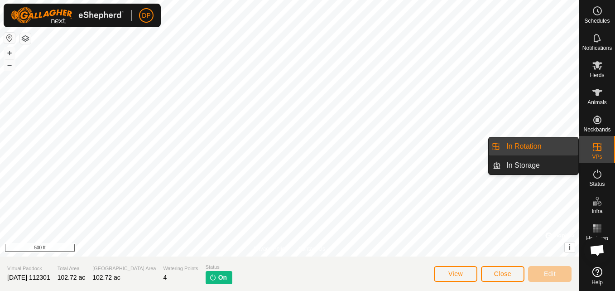
click at [559, 145] on link "In Rotation" at bounding box center [539, 146] width 77 height 18
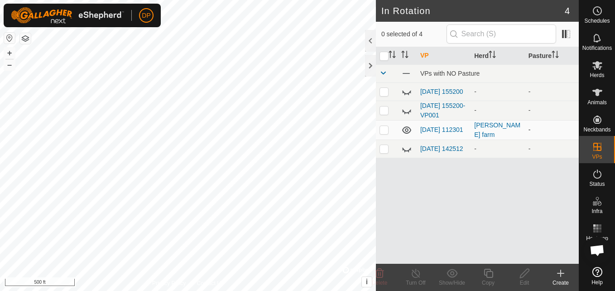
click at [407, 130] on icon at bounding box center [406, 129] width 9 height 7
click at [407, 130] on icon at bounding box center [406, 130] width 11 height 11
click at [385, 130] on p-checkbox at bounding box center [383, 129] width 9 height 7
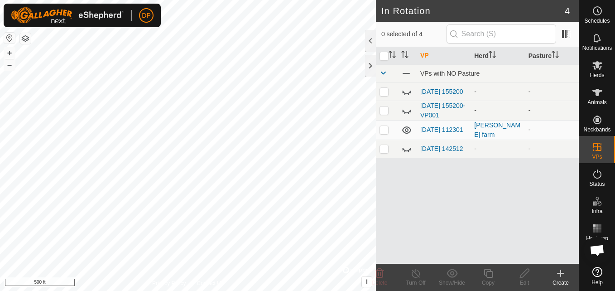
checkbox input "true"
click at [440, 126] on link "[DATE] 112301" at bounding box center [441, 129] width 43 height 7
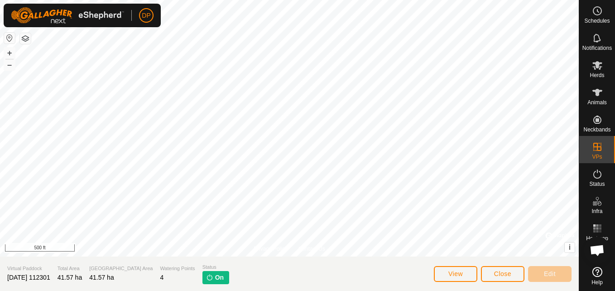
scroll to position [942, 0]
click at [510, 273] on span "Close" at bounding box center [502, 273] width 17 height 7
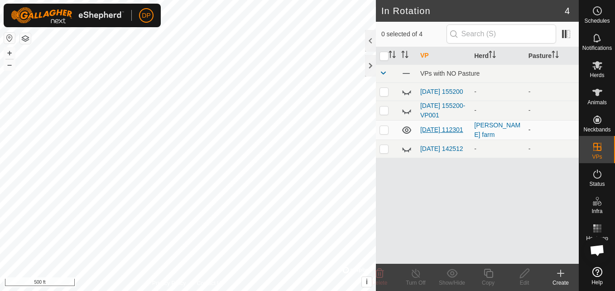
click at [438, 128] on link "[DATE] 112301" at bounding box center [441, 129] width 43 height 7
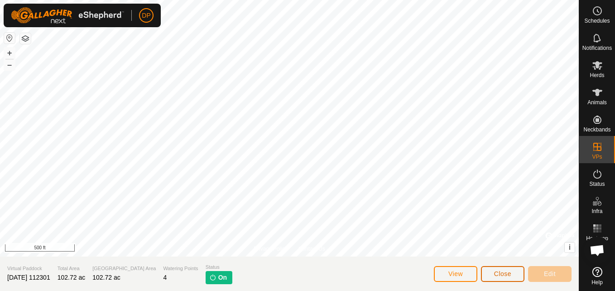
click at [506, 273] on span "Close" at bounding box center [502, 273] width 17 height 7
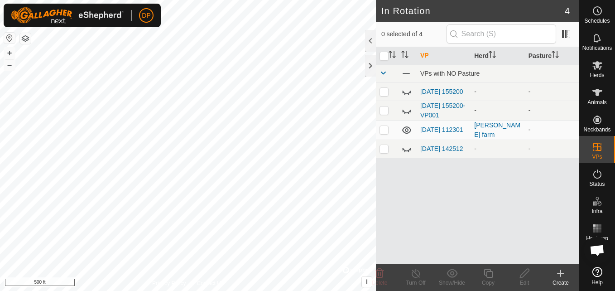
click at [384, 133] on p-checkbox at bounding box center [383, 129] width 9 height 7
checkbox input "false"
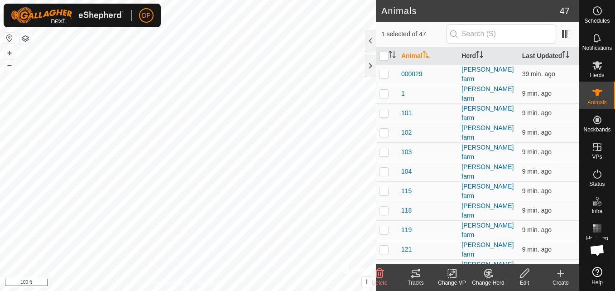
click at [414, 273] on icon at bounding box center [416, 272] width 8 height 7
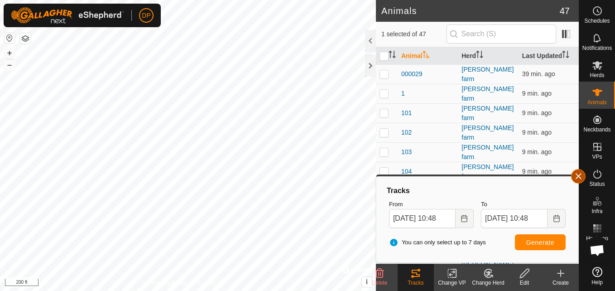
click at [578, 176] on span "button" at bounding box center [578, 175] width 7 height 7
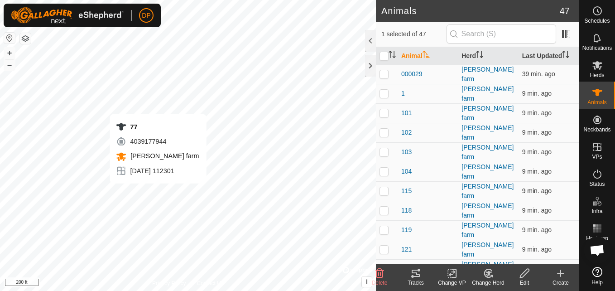
checkbox input "false"
